Goal: Task Accomplishment & Management: Use online tool/utility

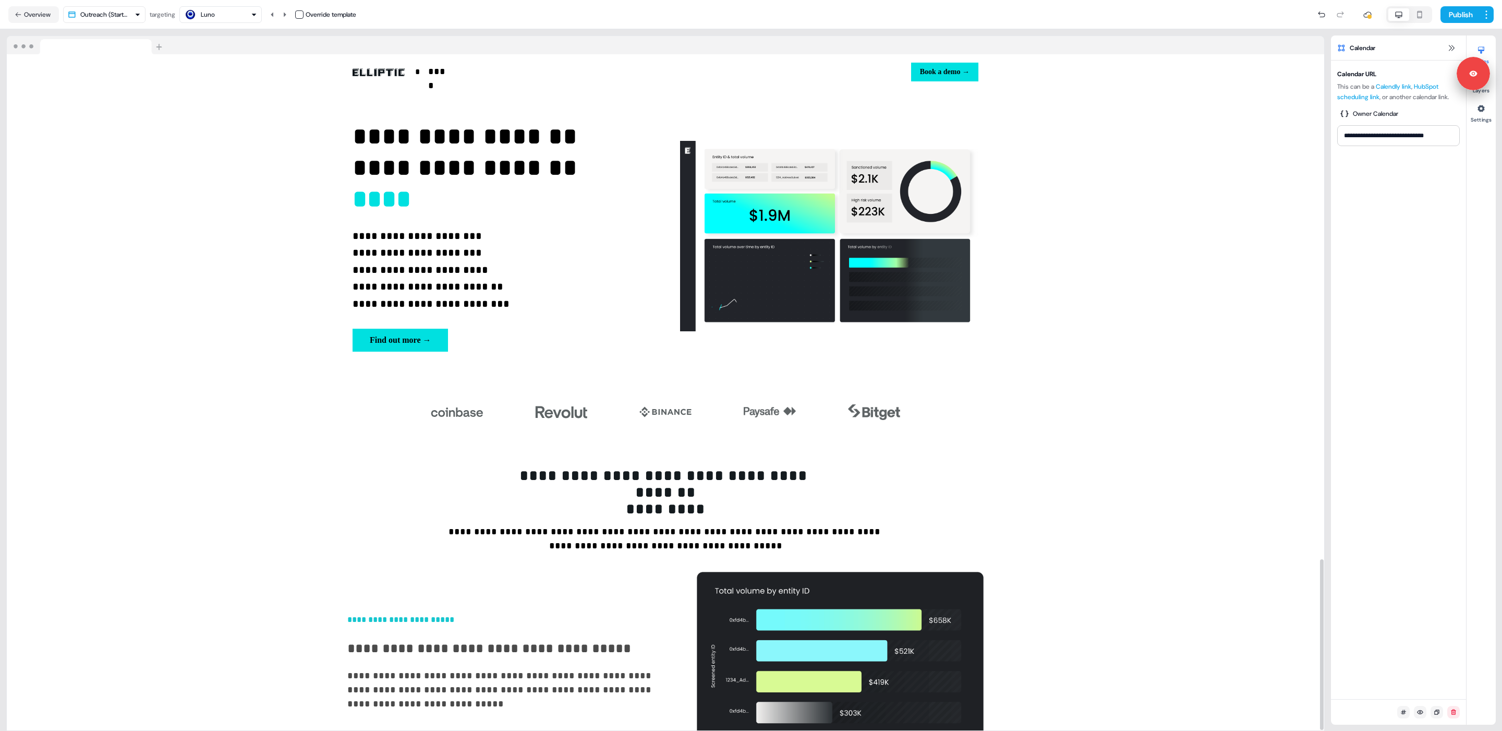
scroll to position [1998, 0]
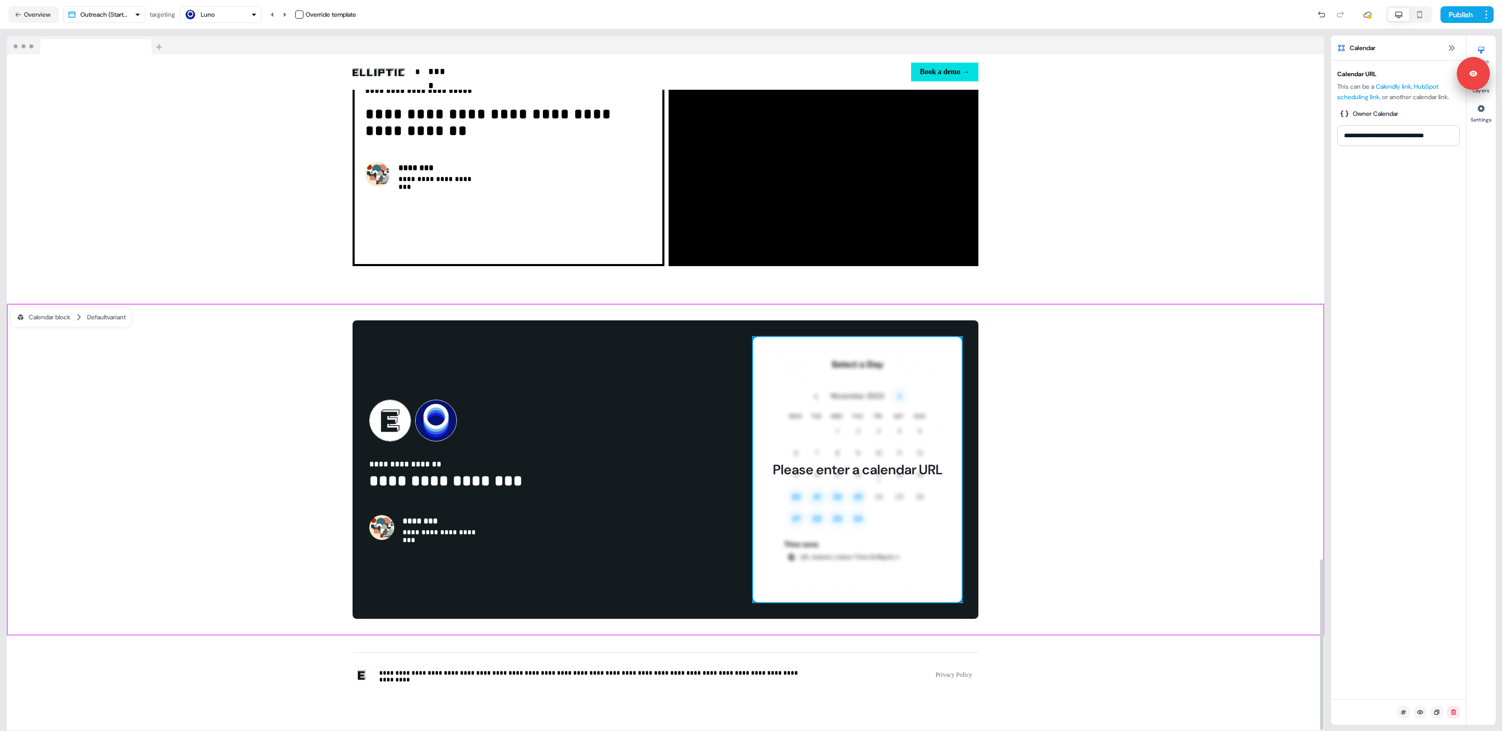
drag, startPoint x: 259, startPoint y: 465, endPoint x: 380, endPoint y: 397, distance: 138.9
click at [259, 465] on div "**********" at bounding box center [665, 469] width 1317 height 332
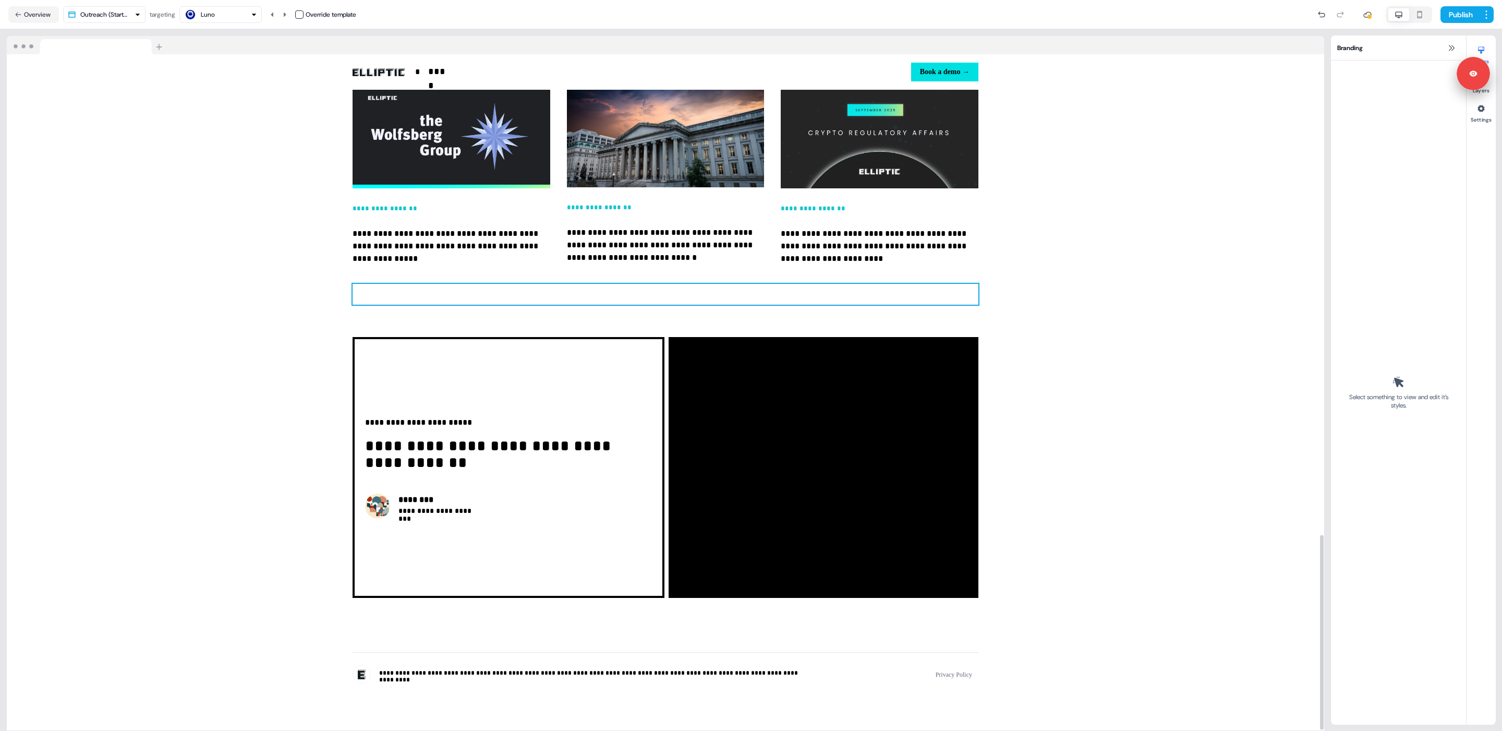
scroll to position [1666, 0]
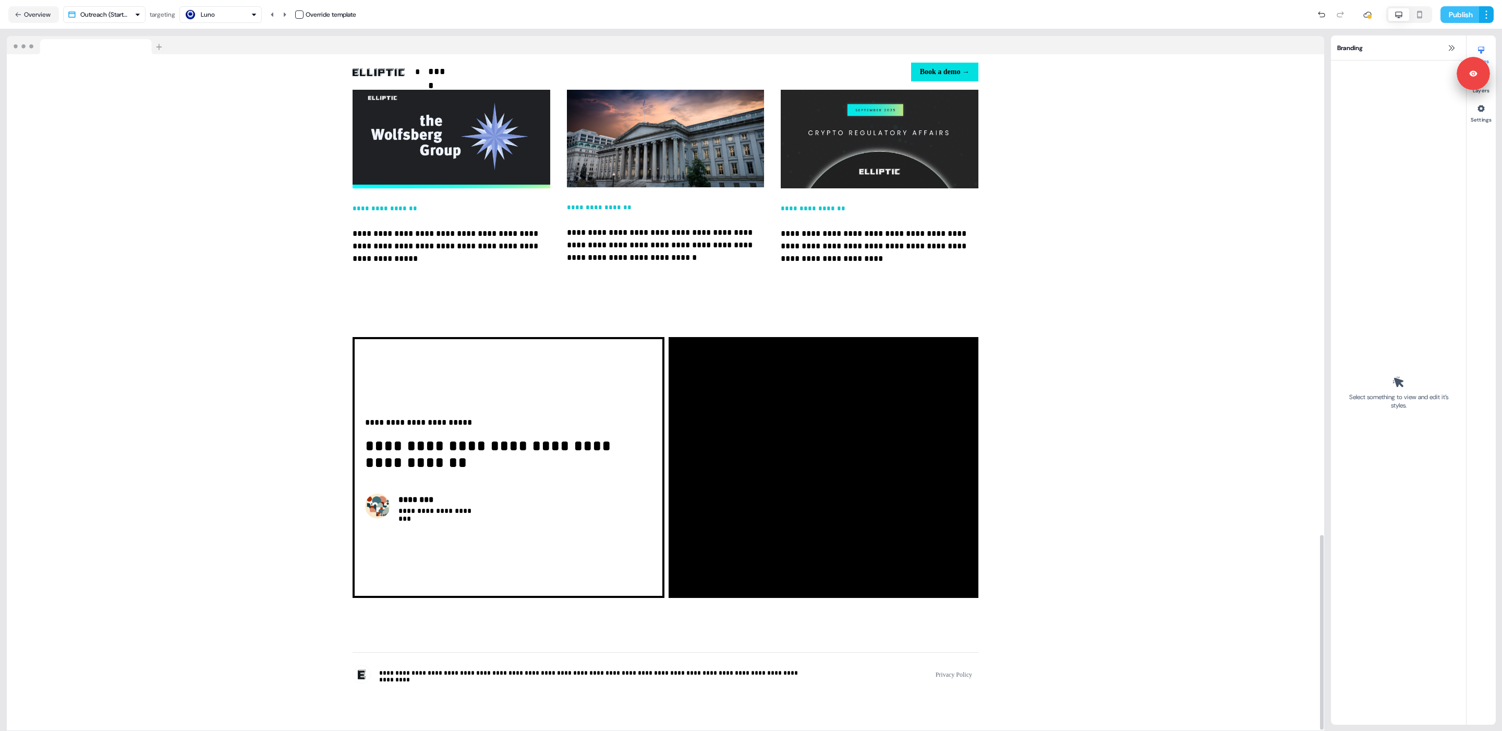
click at [1454, 15] on button "Publish" at bounding box center [1459, 14] width 39 height 17
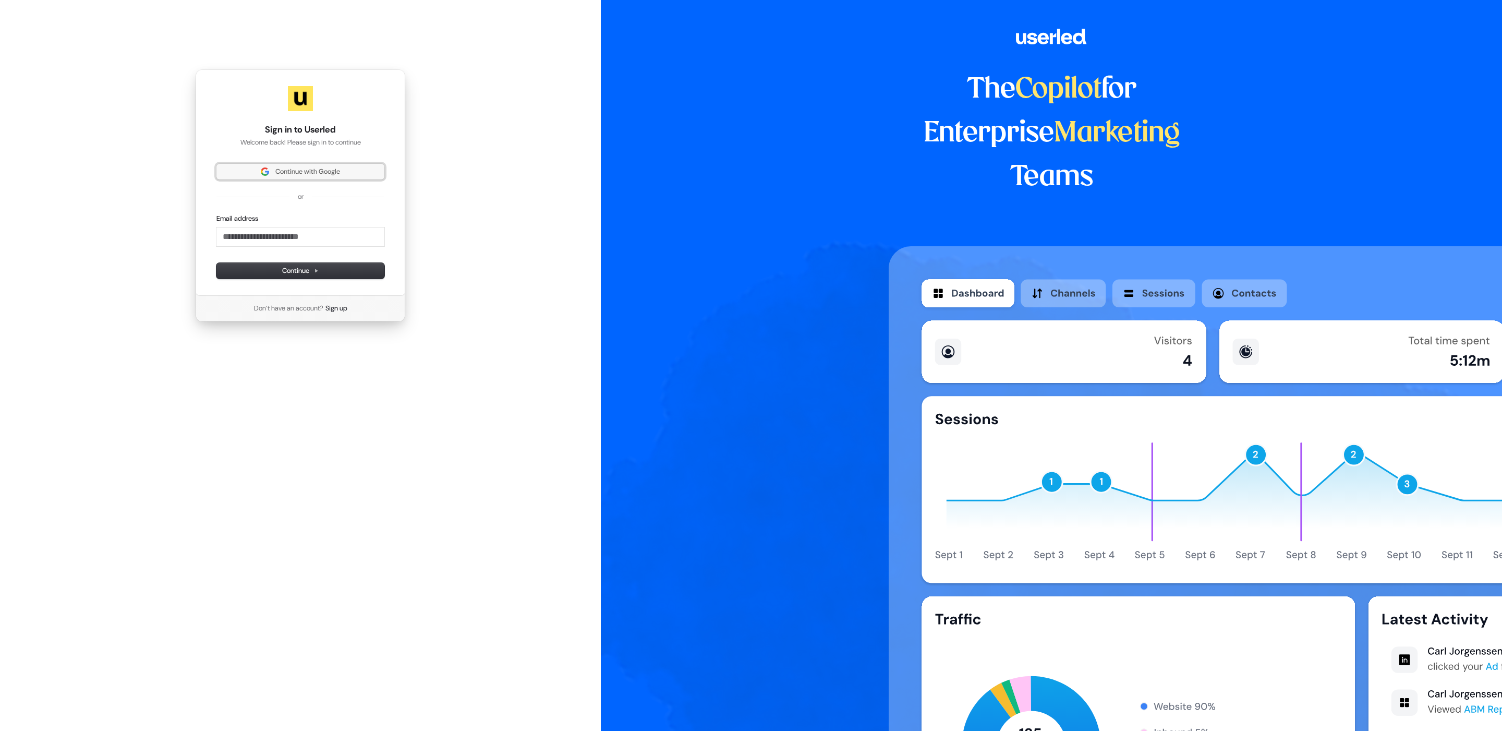
click at [299, 171] on span "Continue with Google" at bounding box center [307, 171] width 65 height 9
